Goal: Information Seeking & Learning: Learn about a topic

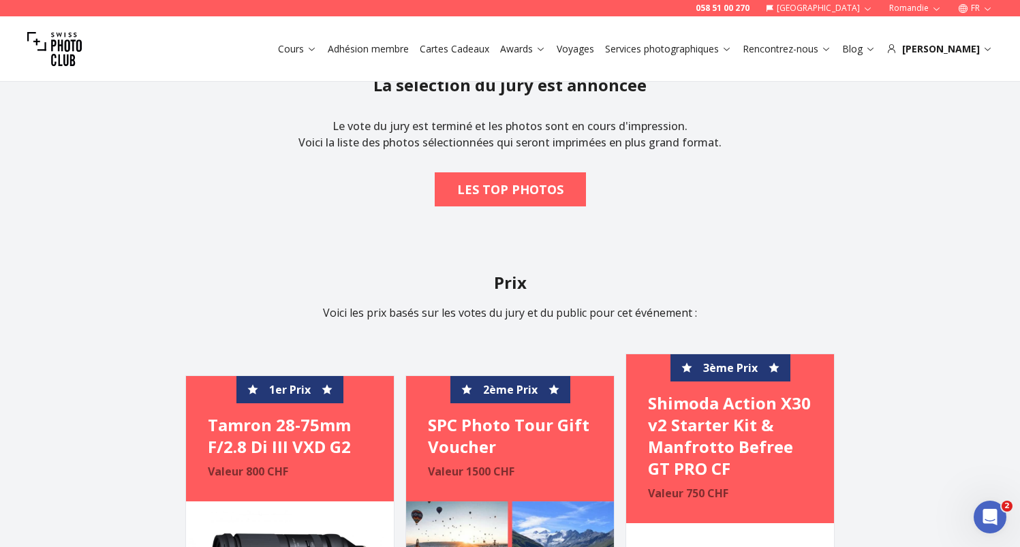
scroll to position [1451, 0]
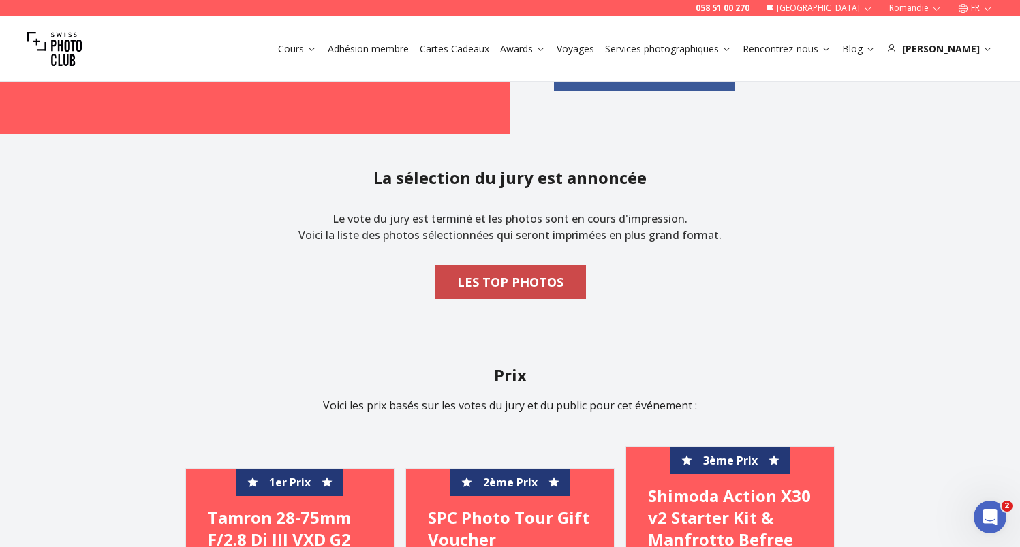
click at [529, 283] on b "LES TOP PHOTOS" at bounding box center [510, 281] width 106 height 19
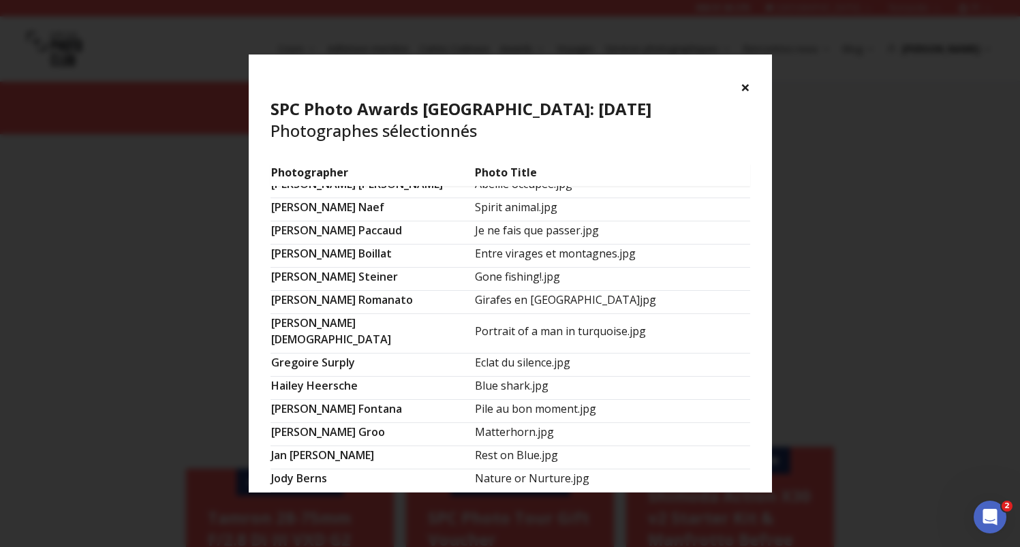
scroll to position [223, 0]
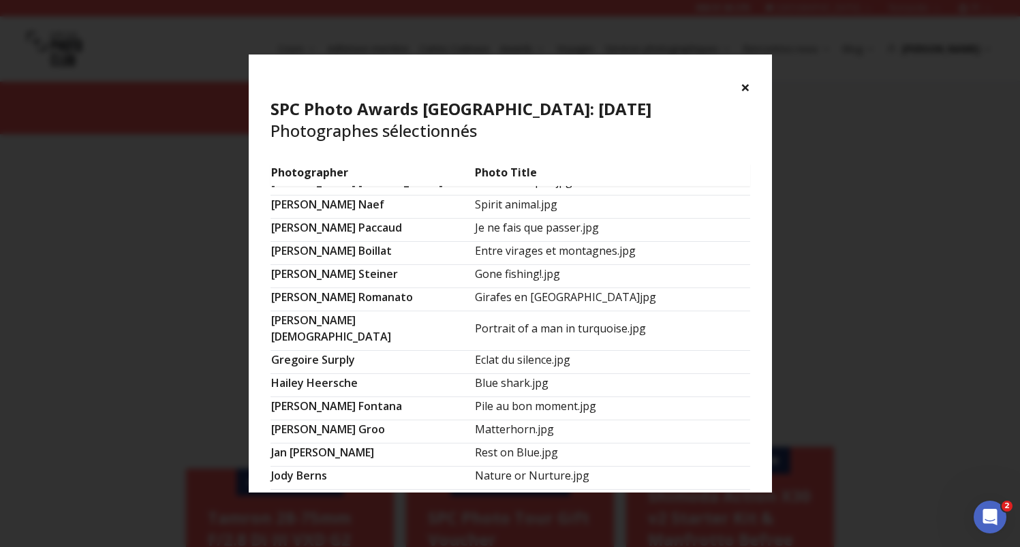
click at [746, 83] on button "×" at bounding box center [745, 87] width 10 height 22
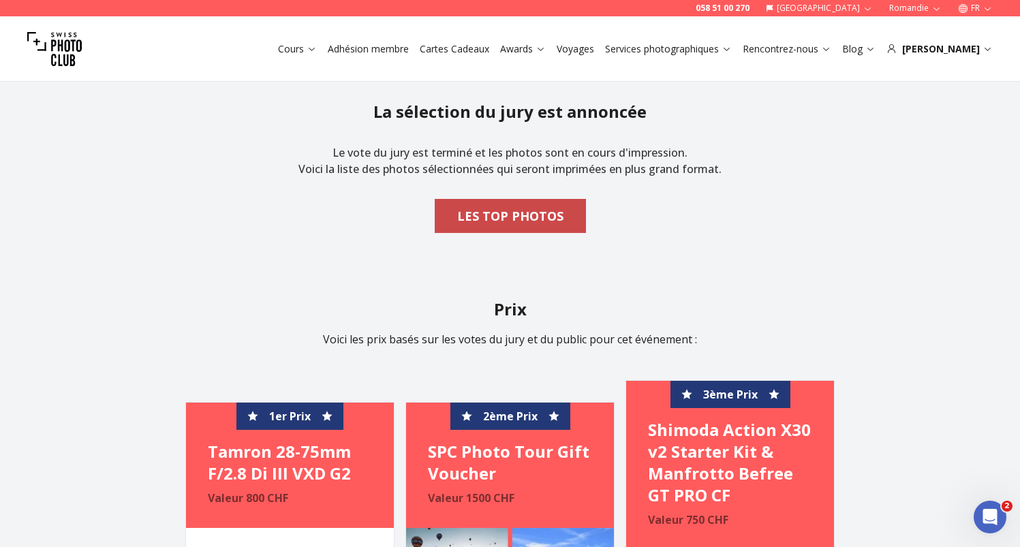
click at [551, 219] on b "LES TOP PHOTOS" at bounding box center [510, 215] width 106 height 19
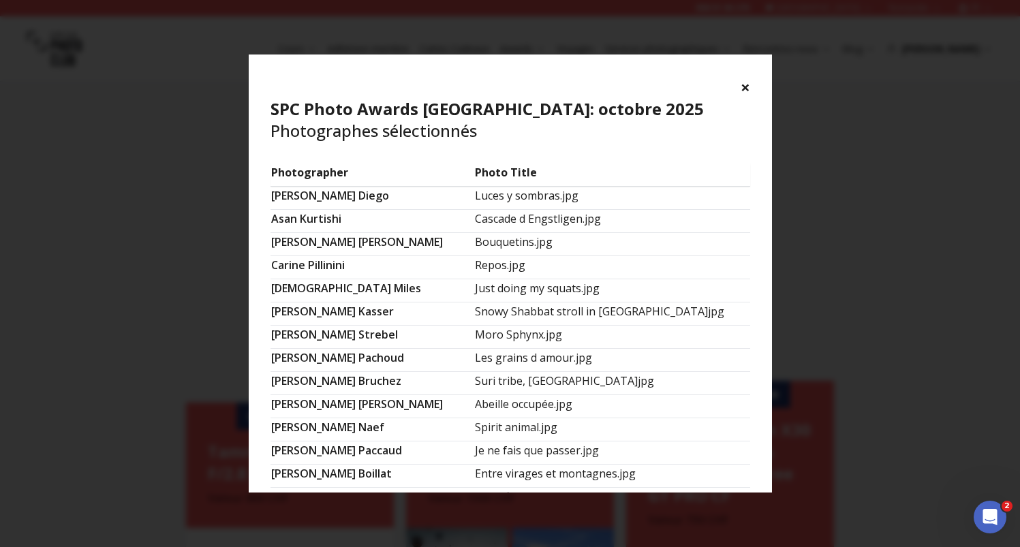
click at [747, 90] on button "×" at bounding box center [745, 87] width 10 height 22
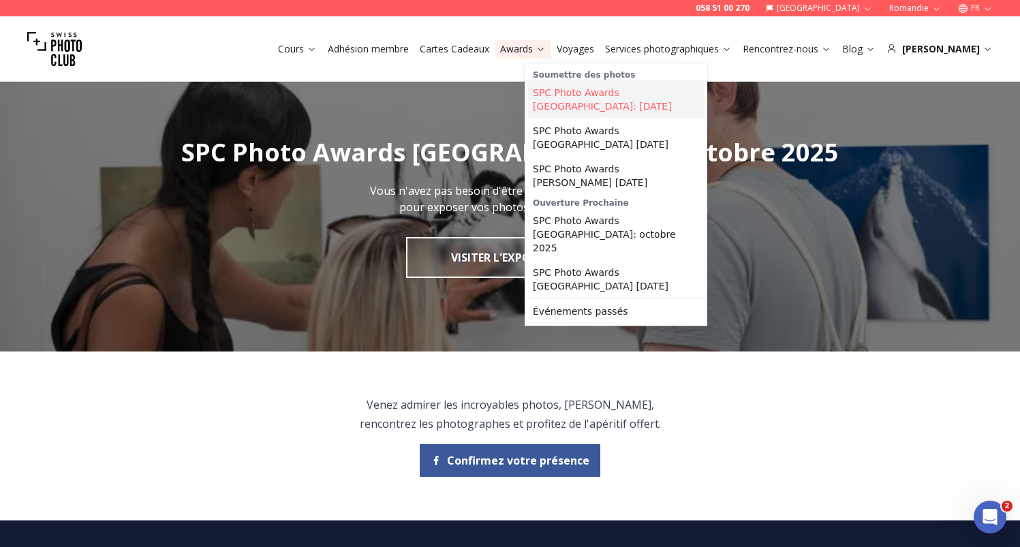
click at [564, 95] on link "SPC Photo Awards [GEOGRAPHIC_DATA]: [DATE]" at bounding box center [615, 99] width 177 height 38
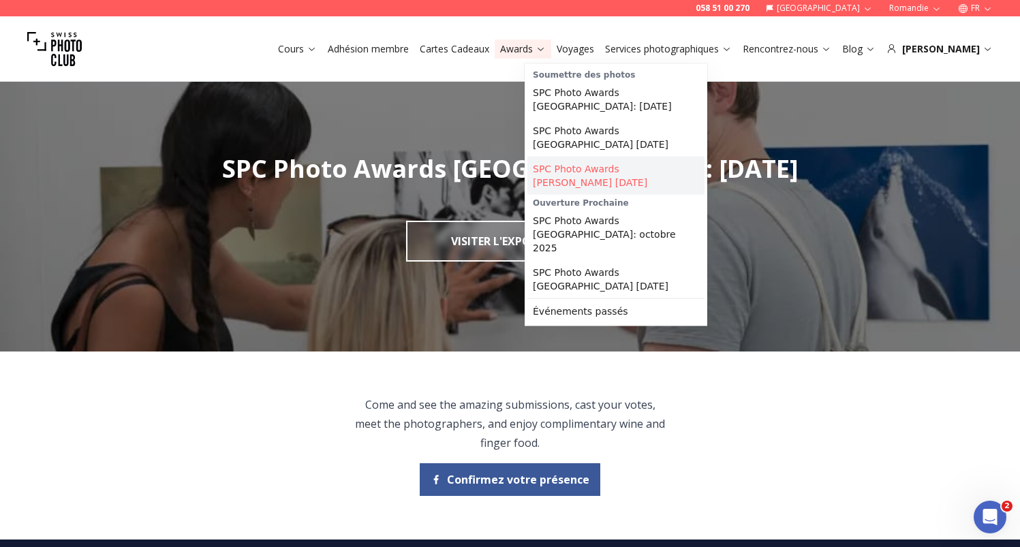
click at [580, 176] on link "SPC Photo Awards [PERSON_NAME] [DATE]" at bounding box center [615, 176] width 177 height 38
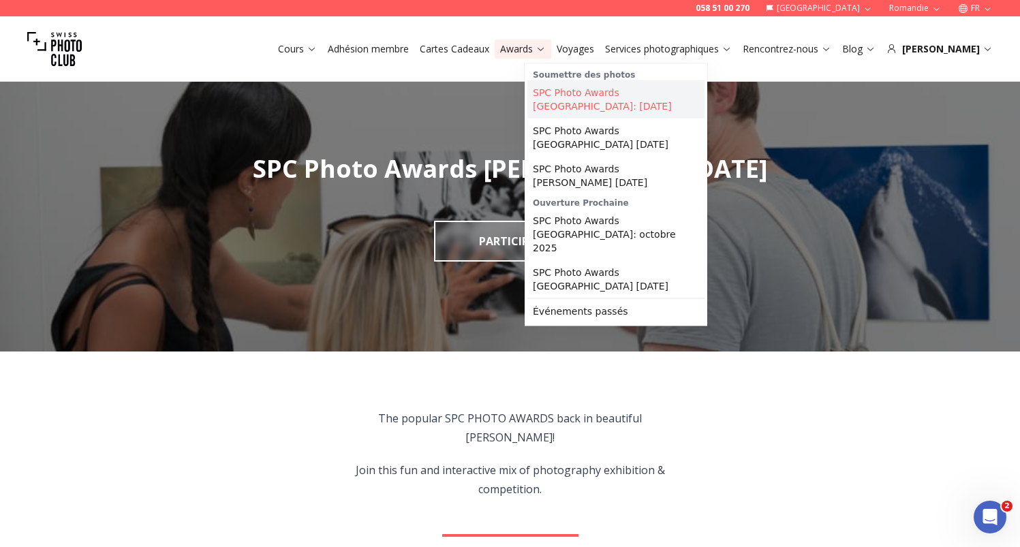
click at [569, 93] on link "SPC Photo Awards [GEOGRAPHIC_DATA]: [DATE]" at bounding box center [615, 99] width 177 height 38
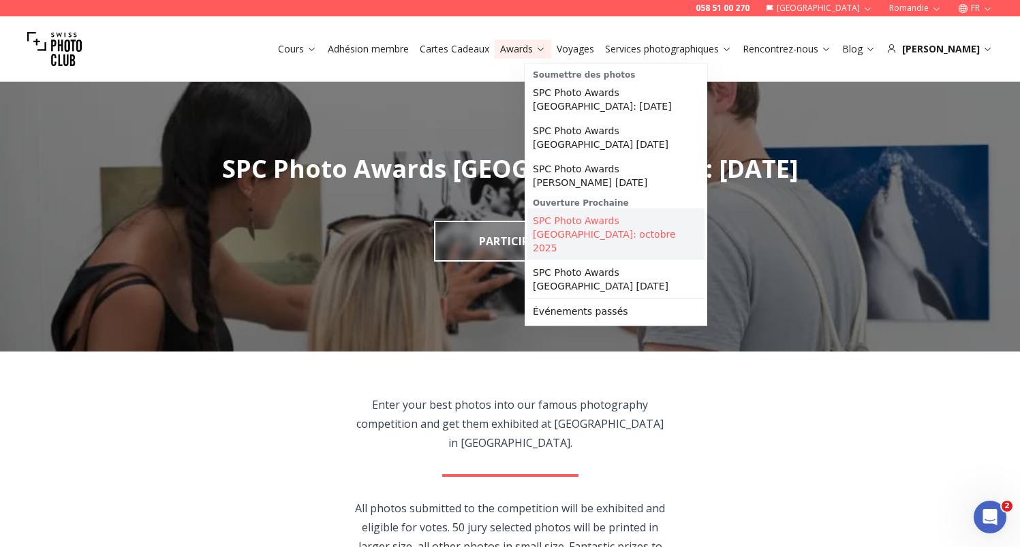
click at [571, 239] on link "SPC Photo Awards [GEOGRAPHIC_DATA]: octobre 2025" at bounding box center [615, 234] width 177 height 52
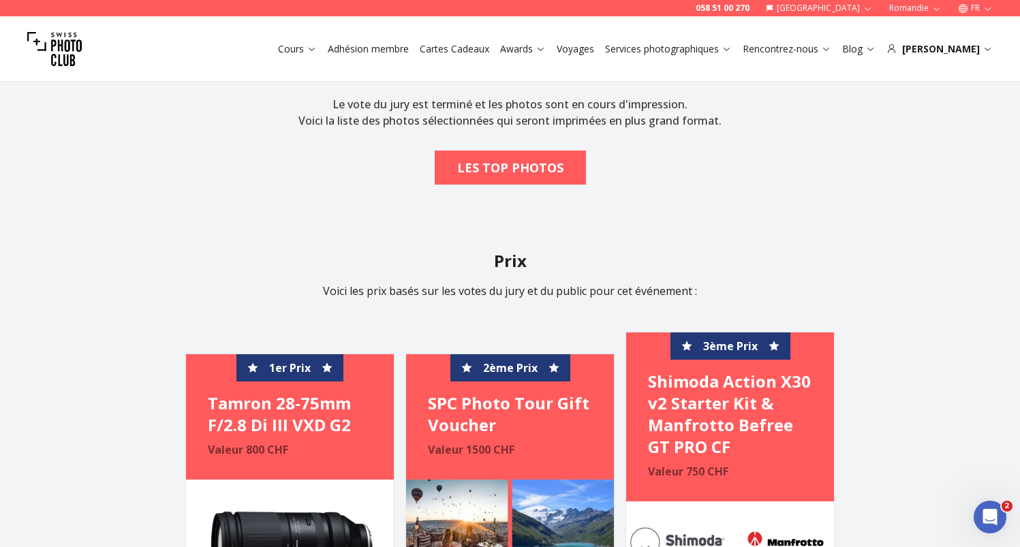
scroll to position [1578, 0]
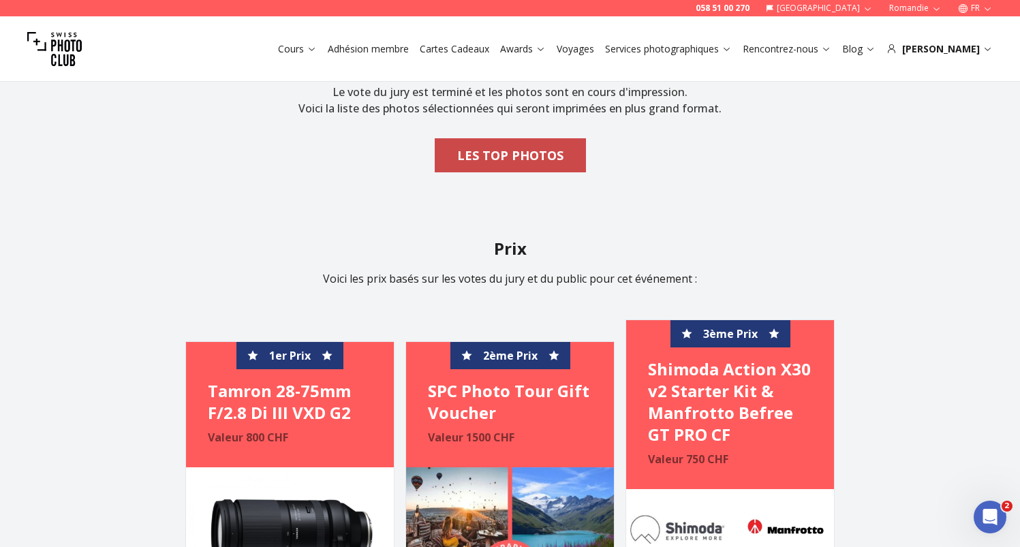
click at [532, 159] on b "LES TOP PHOTOS" at bounding box center [510, 155] width 106 height 19
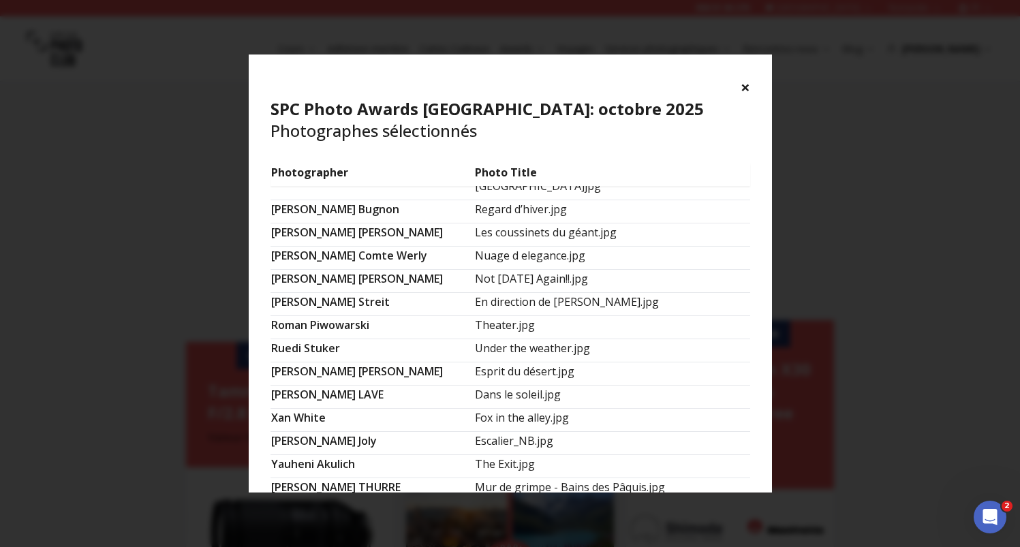
scroll to position [875, 0]
click at [745, 84] on button "×" at bounding box center [745, 87] width 10 height 22
